Goal: Information Seeking & Learning: Learn about a topic

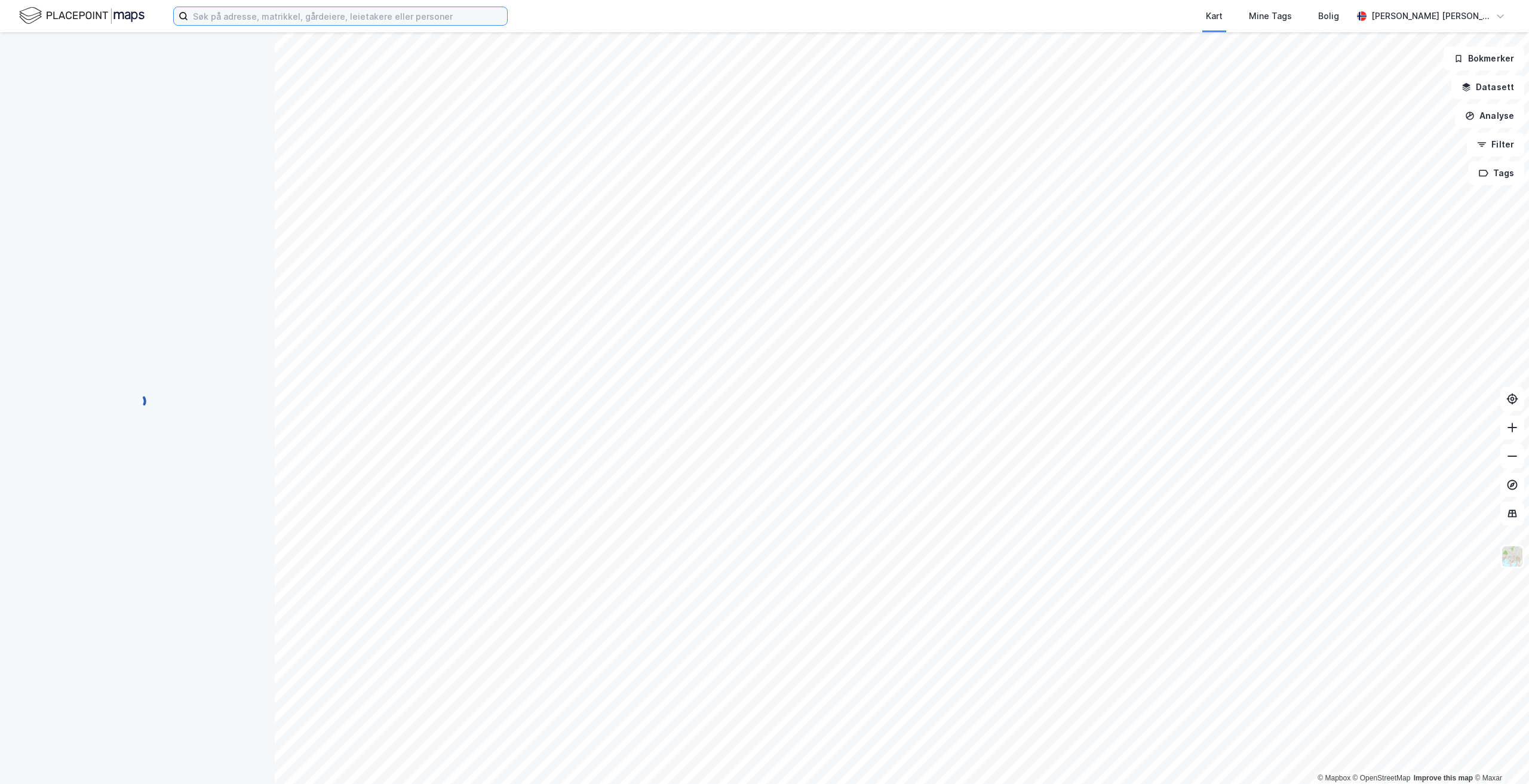
click at [331, 13] on input at bounding box center [347, 16] width 319 height 18
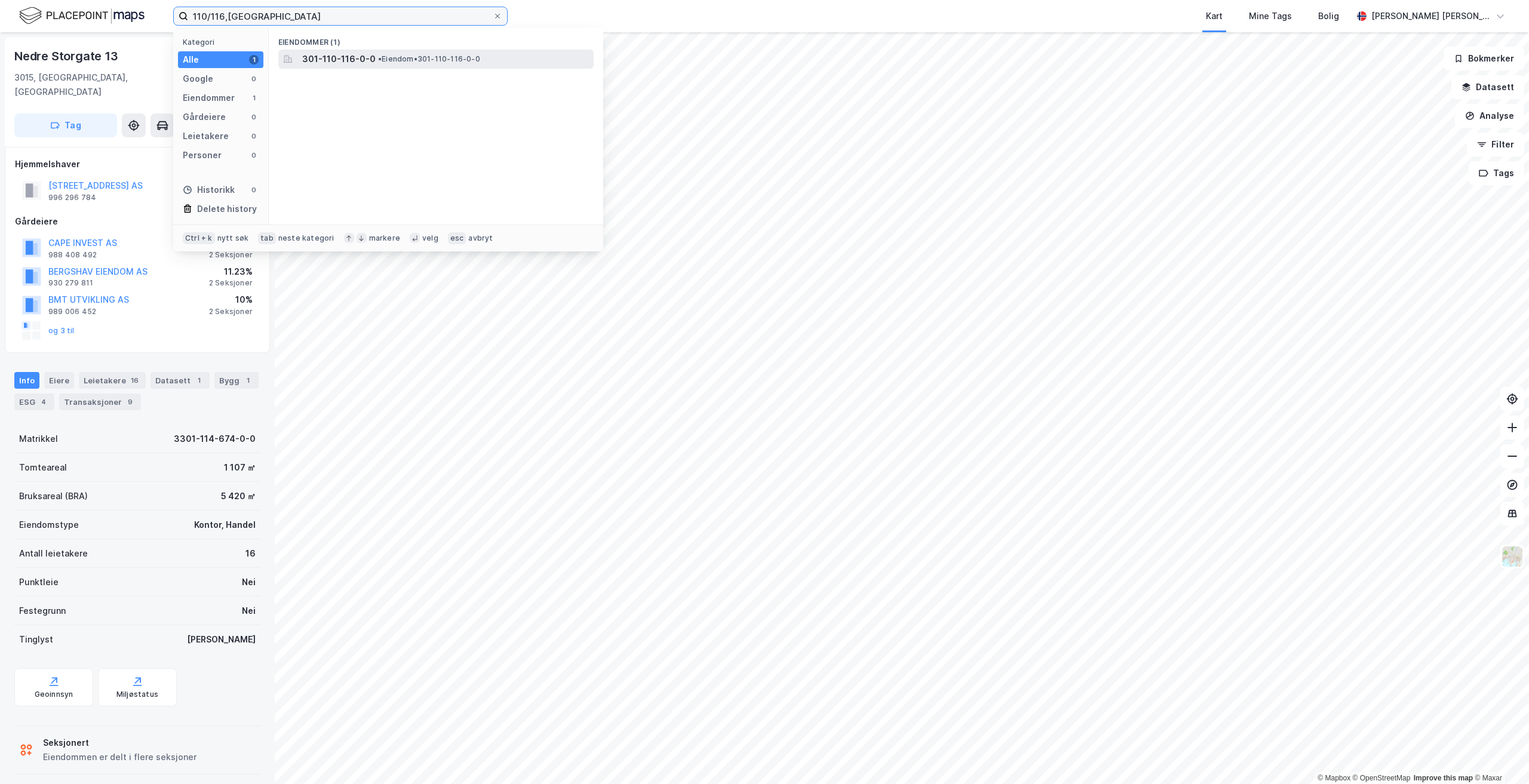
type input "110/116,[GEOGRAPHIC_DATA]"
click at [357, 58] on span "301-110-116-0-0" at bounding box center [339, 59] width 74 height 15
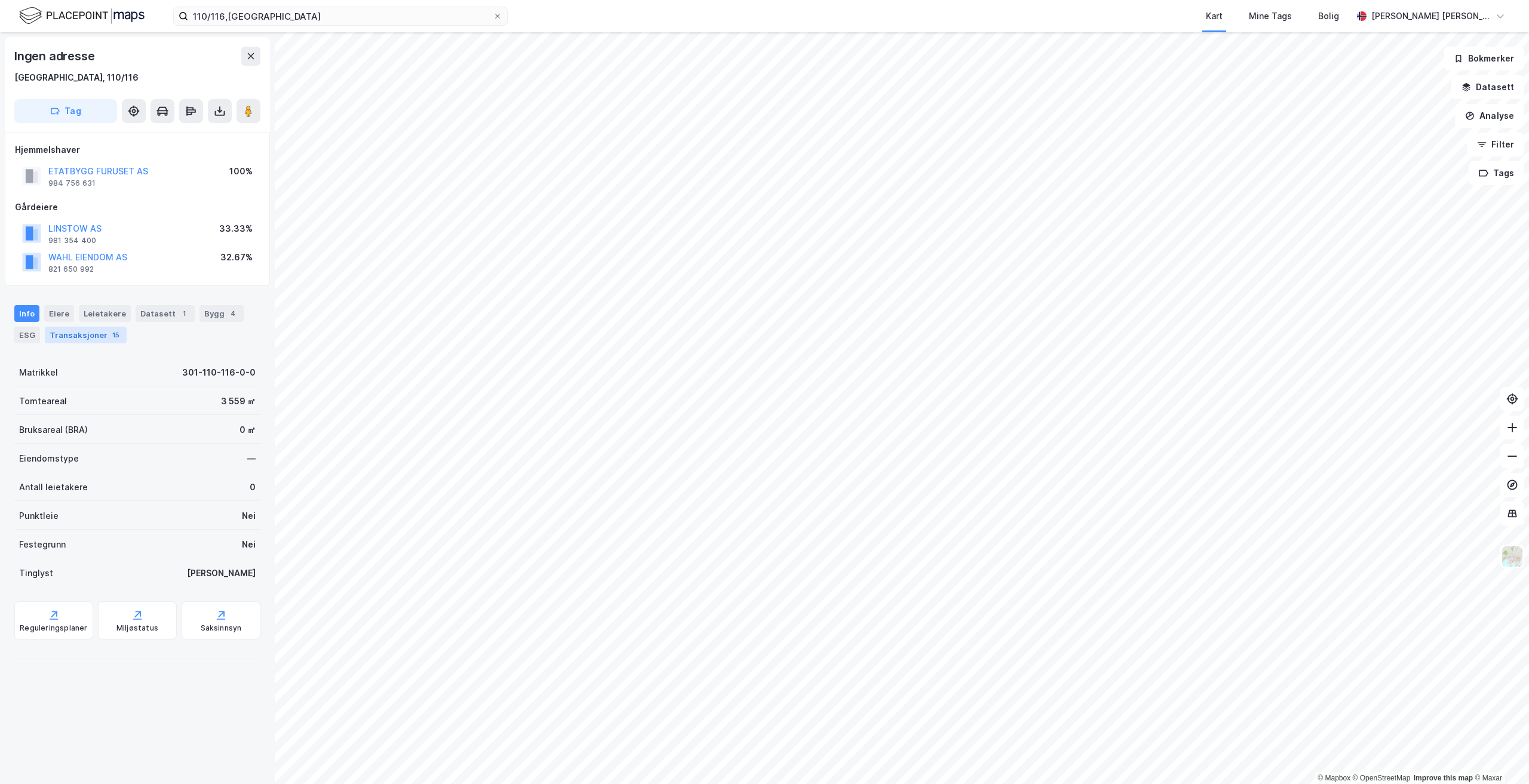
click at [81, 335] on div "Transaksjoner 15" at bounding box center [86, 335] width 82 height 17
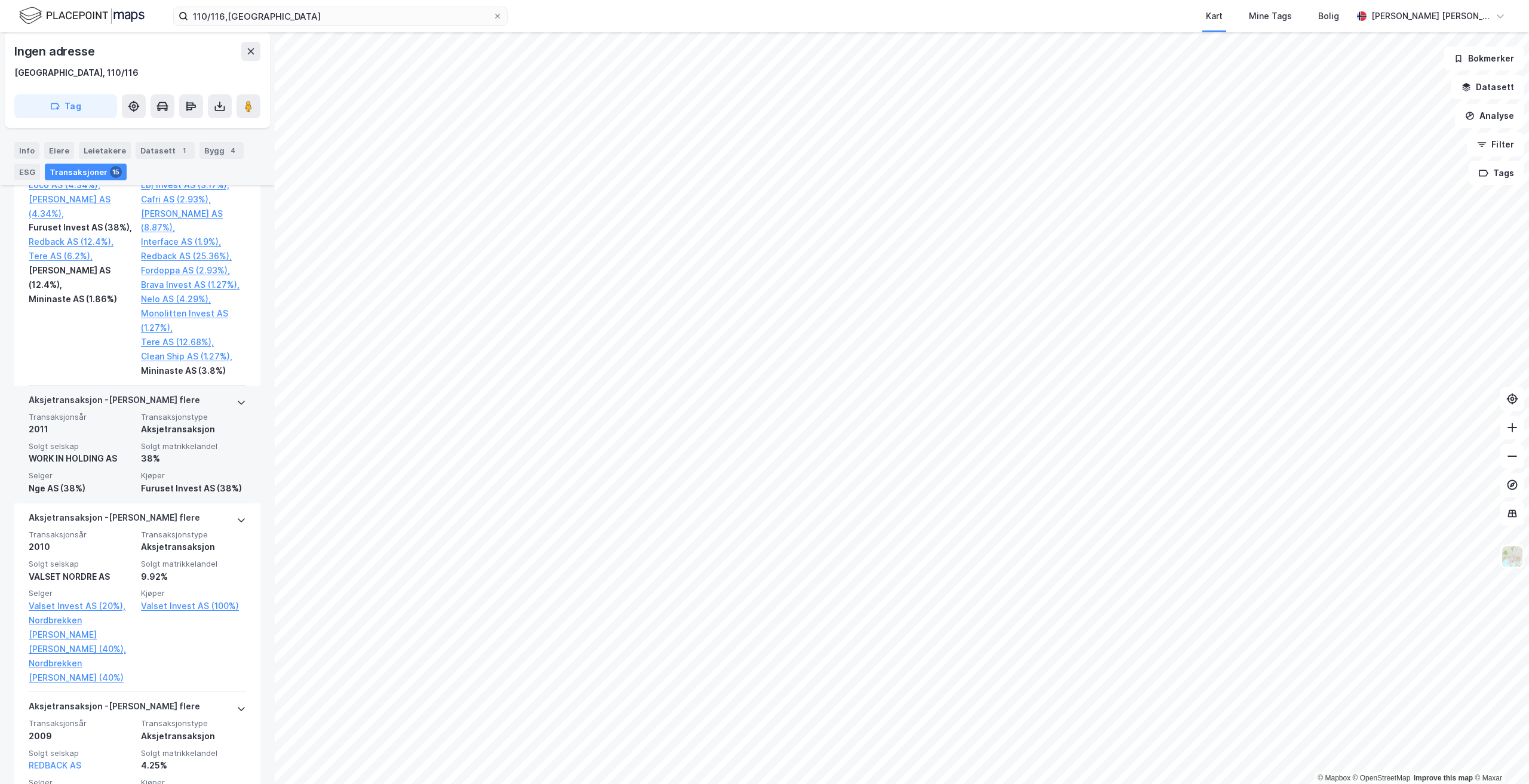
scroll to position [1432, 0]
